Goal: Task Accomplishment & Management: Manage account settings

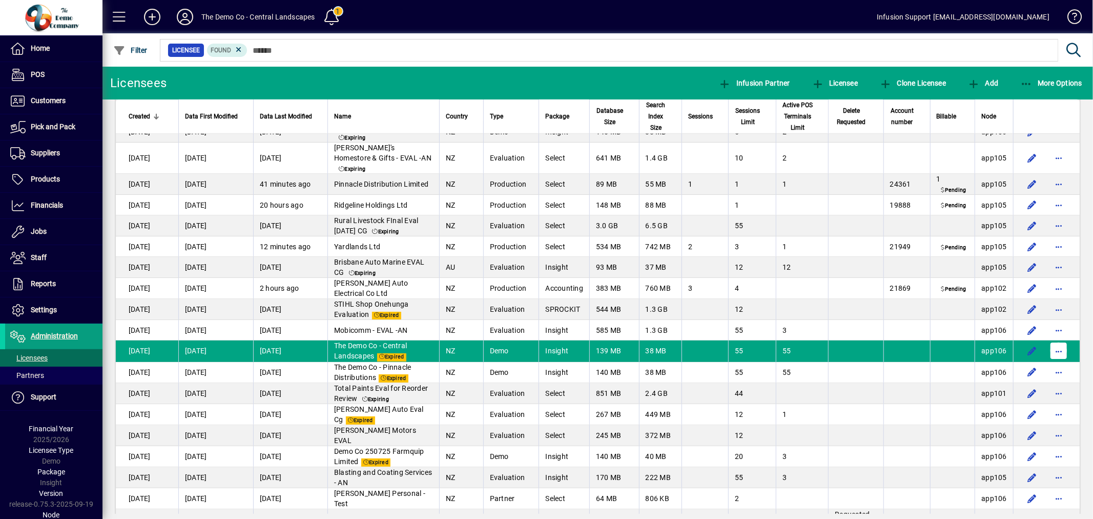
scroll to position [628, 0]
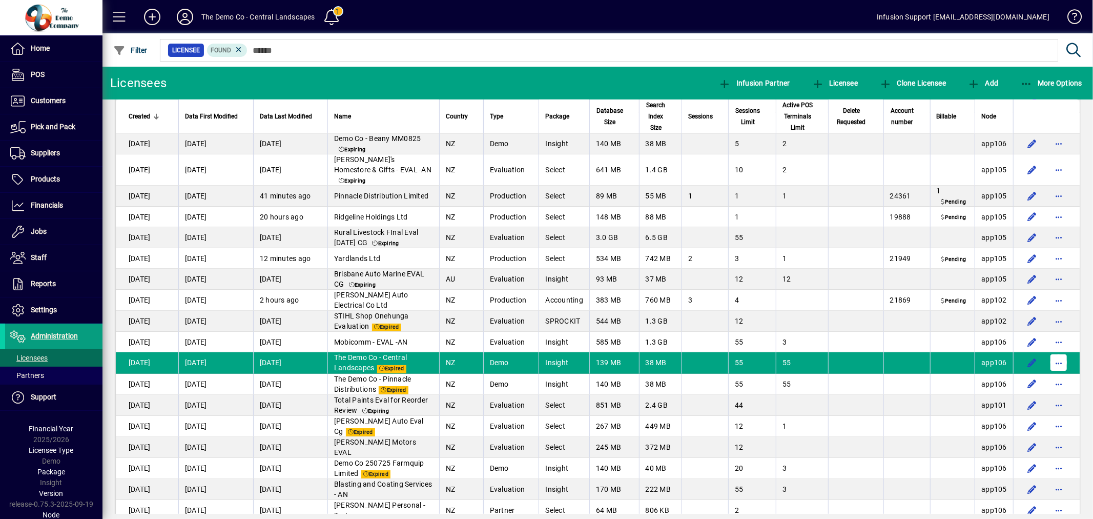
click at [1054, 369] on span "button" at bounding box center [1059, 362] width 25 height 25
click at [1023, 381] on span "Request licensee be deleted" at bounding box center [997, 386] width 107 height 12
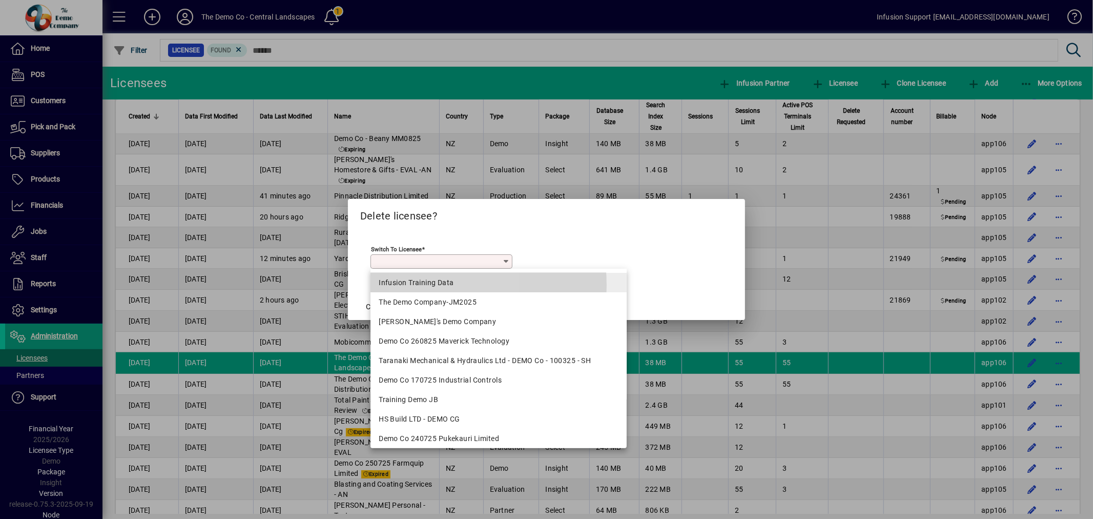
click at [433, 285] on div "Infusion Training Data" at bounding box center [499, 282] width 240 height 11
type input "**********"
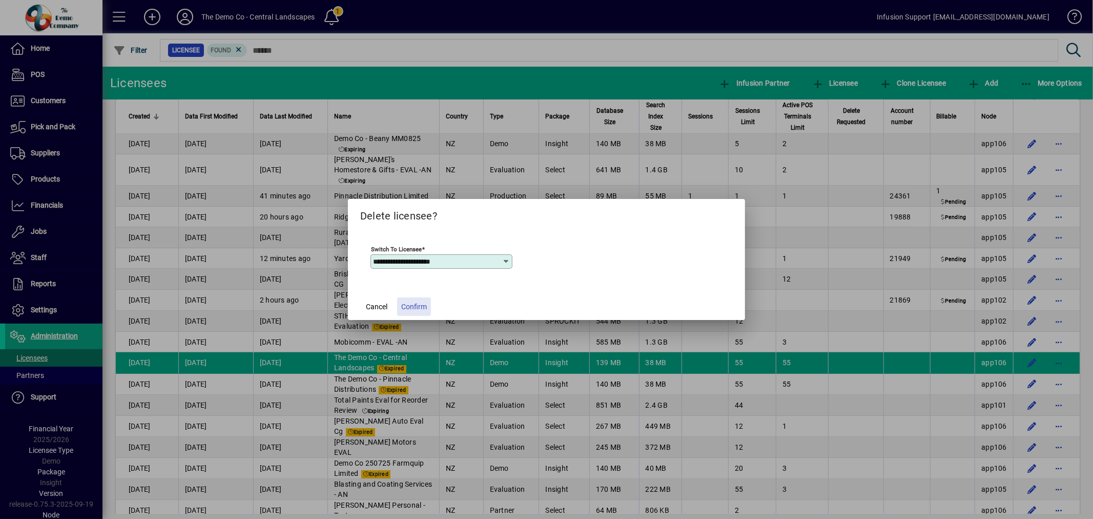
click at [418, 305] on span "Confirm" at bounding box center [414, 306] width 26 height 11
